Goal: Navigation & Orientation: Find specific page/section

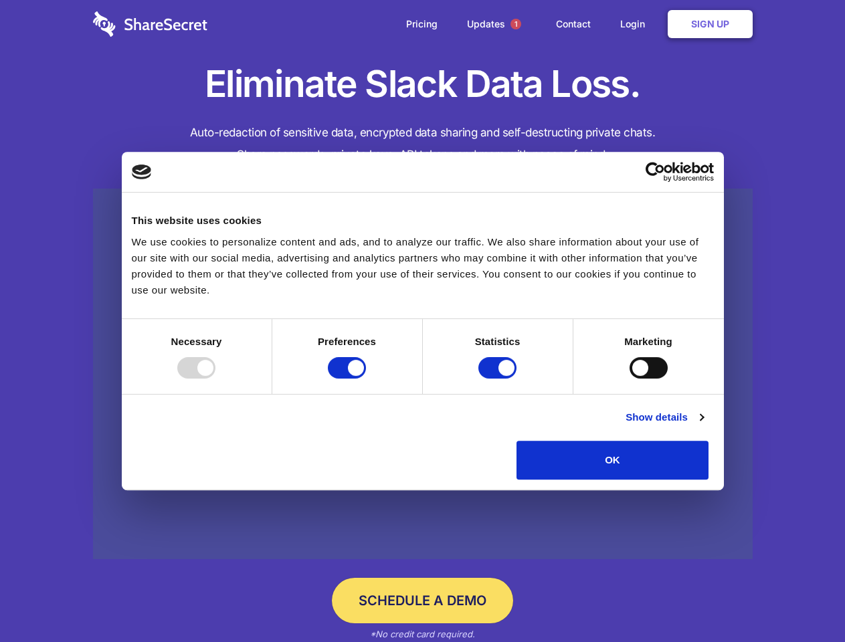
click at [215, 379] on div at bounding box center [196, 367] width 38 height 21
click at [366, 379] on input "Preferences" at bounding box center [347, 367] width 38 height 21
checkbox input "false"
click at [499, 379] on input "Statistics" at bounding box center [497, 367] width 38 height 21
checkbox input "false"
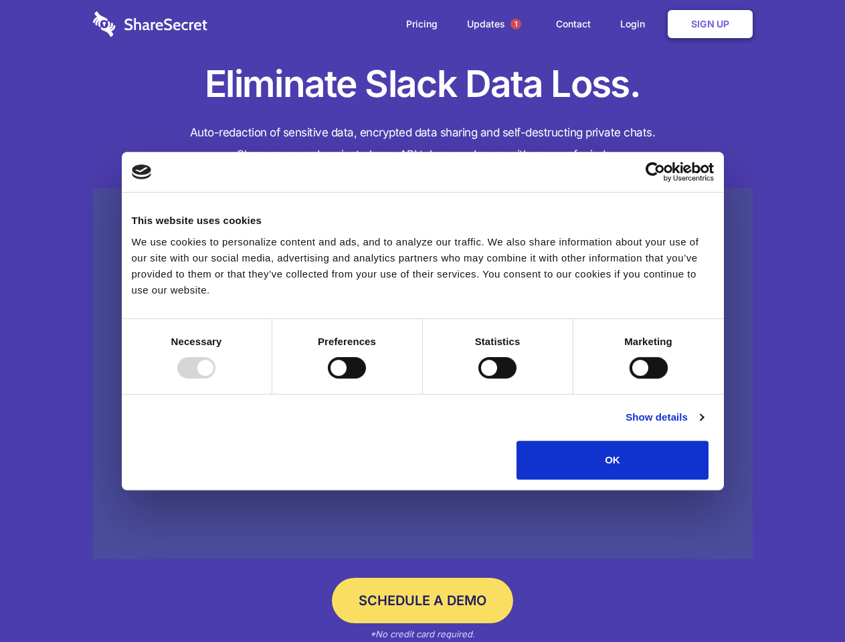
click at [630, 379] on input "Marketing" at bounding box center [649, 367] width 38 height 21
checkbox input "true"
click at [703, 426] on link "Show details" at bounding box center [665, 418] width 78 height 16
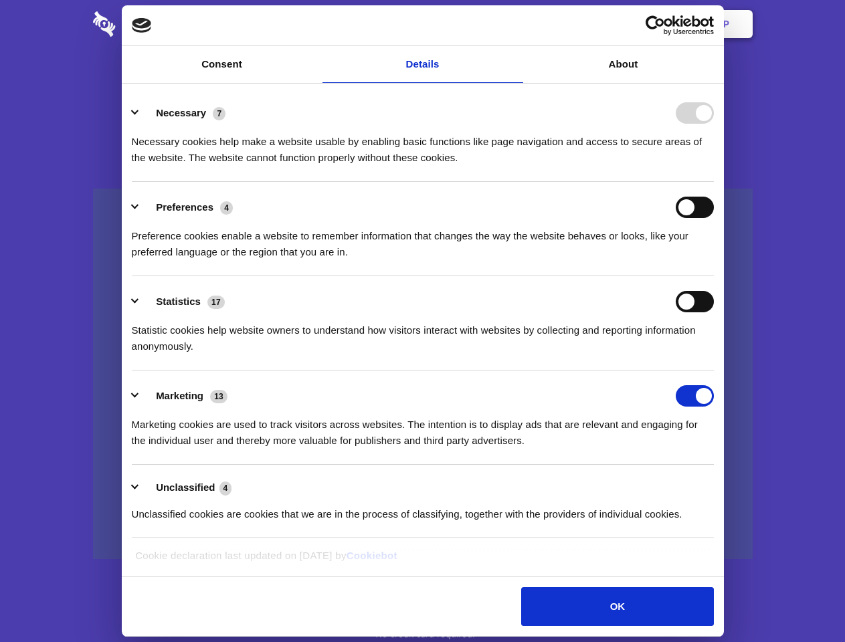
click at [714, 182] on li "Necessary 7 Necessary cookies help make a website usable by enabling basic func…" at bounding box center [423, 135] width 582 height 94
click at [515, 24] on span "1" at bounding box center [516, 24] width 11 height 11
